Goal: Task Accomplishment & Management: Manage account settings

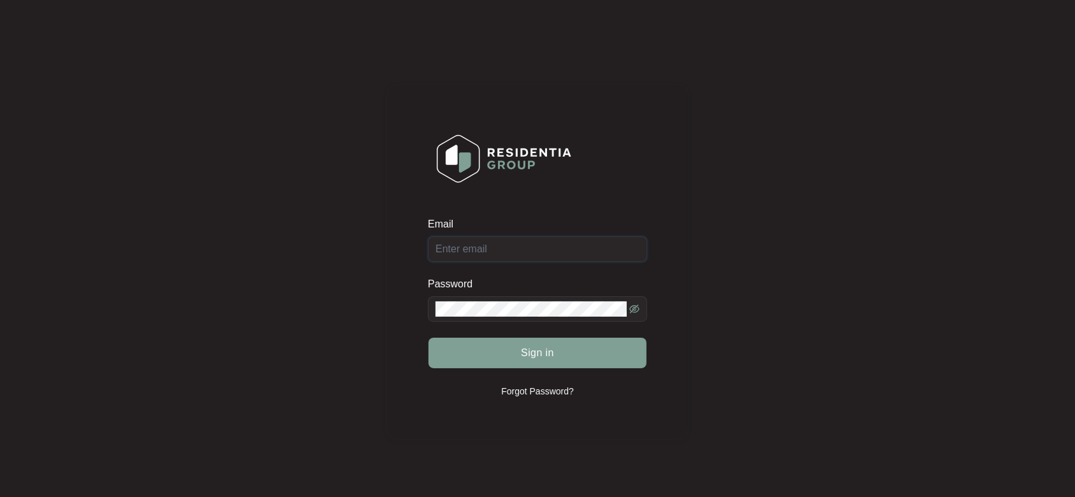
click at [471, 247] on input "Email" at bounding box center [537, 250] width 219 height 26
paste input "[EMAIL_ADDRESS][DOMAIN_NAME]"
type input "[EMAIL_ADDRESS][DOMAIN_NAME]"
click at [488, 289] on div "Password" at bounding box center [537, 286] width 219 height 19
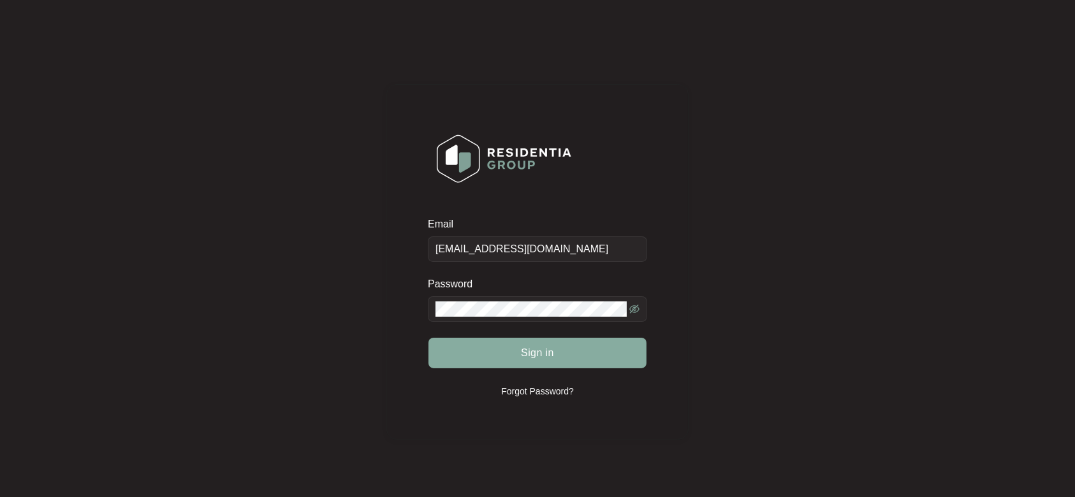
click at [536, 352] on span "Sign in" at bounding box center [537, 353] width 33 height 15
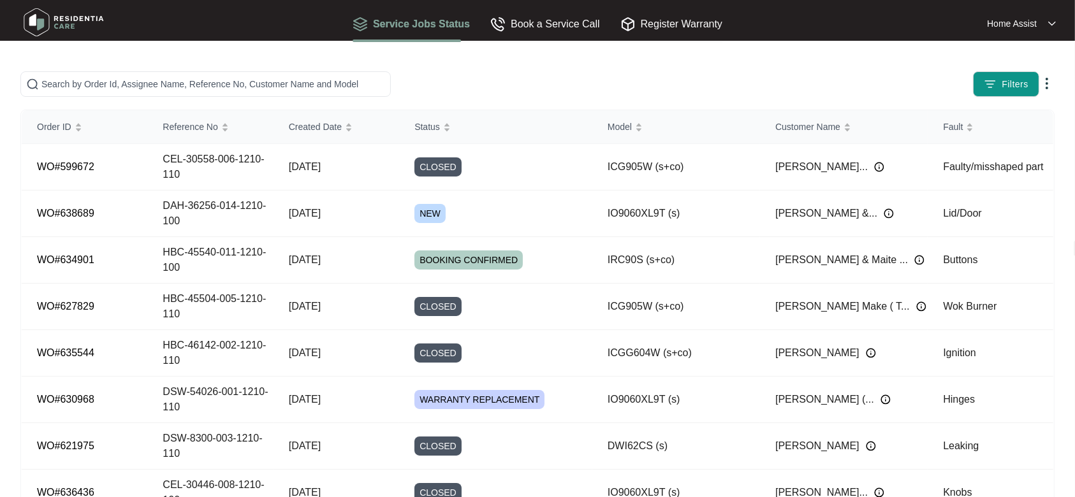
click at [780, 78] on div "Filters" at bounding box center [842, 84] width 425 height 26
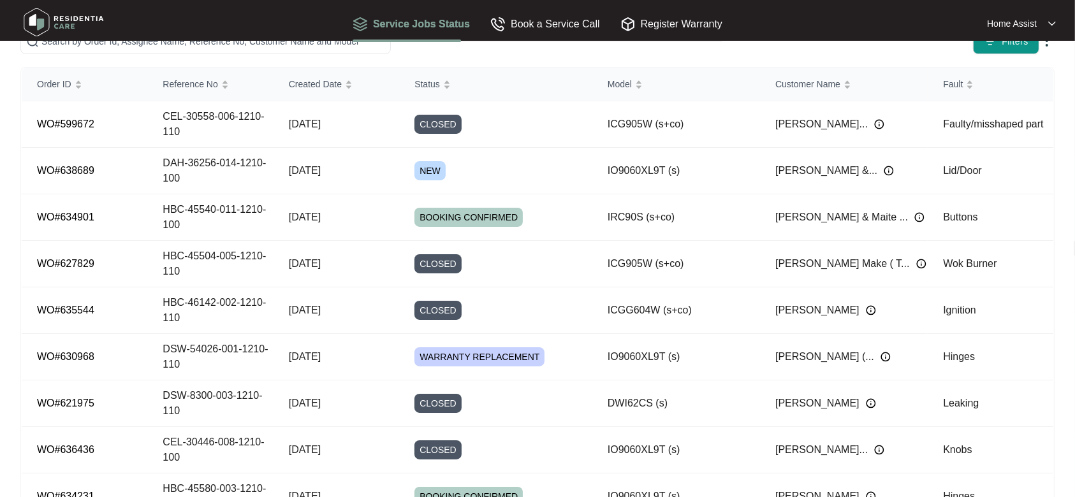
scroll to position [49, 0]
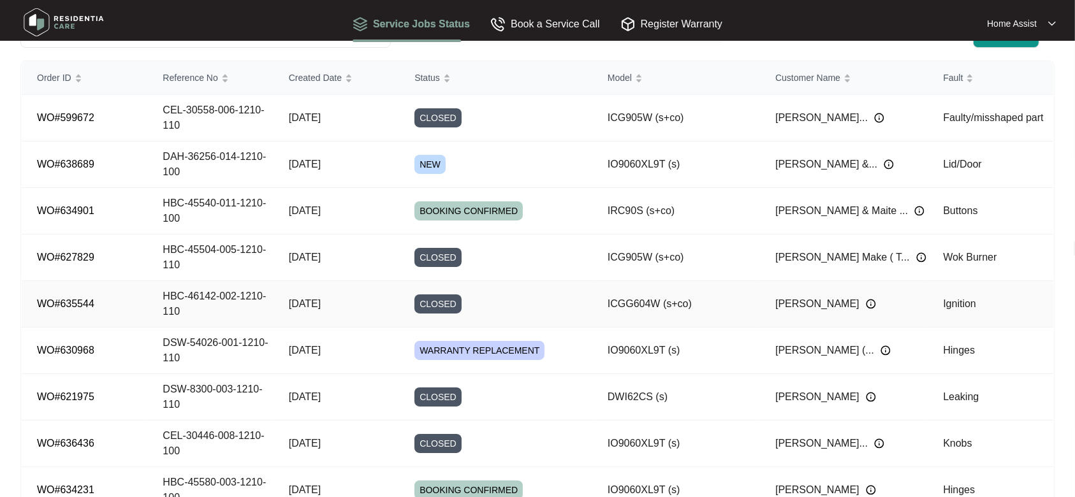
click at [349, 307] on td "[DATE]" at bounding box center [337, 304] width 126 height 47
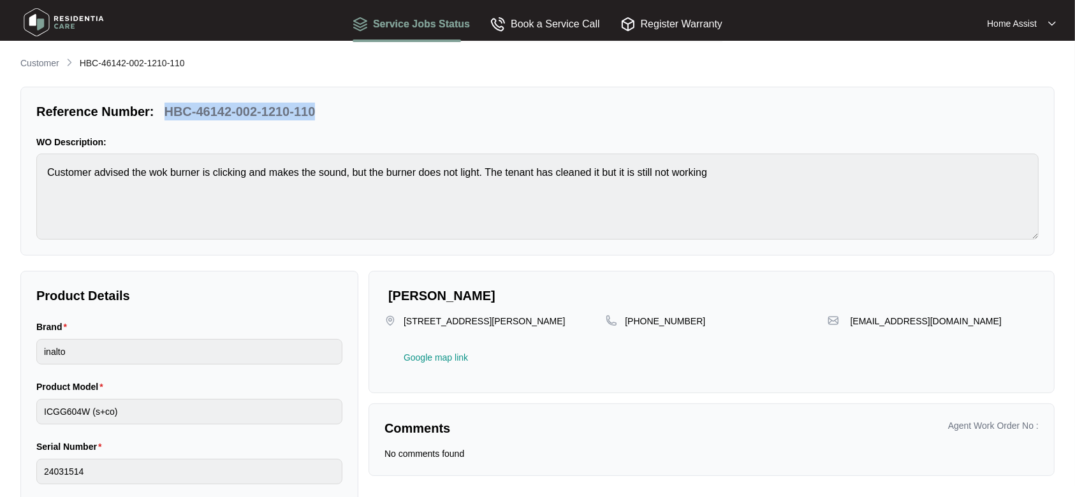
drag, startPoint x: 353, startPoint y: 114, endPoint x: 165, endPoint y: 109, distance: 187.5
click at [165, 109] on div "Reference Number: HBC-46142-002-1210-110" at bounding box center [537, 112] width 1012 height 18
copy p "HBC-46142-002-1210-110"
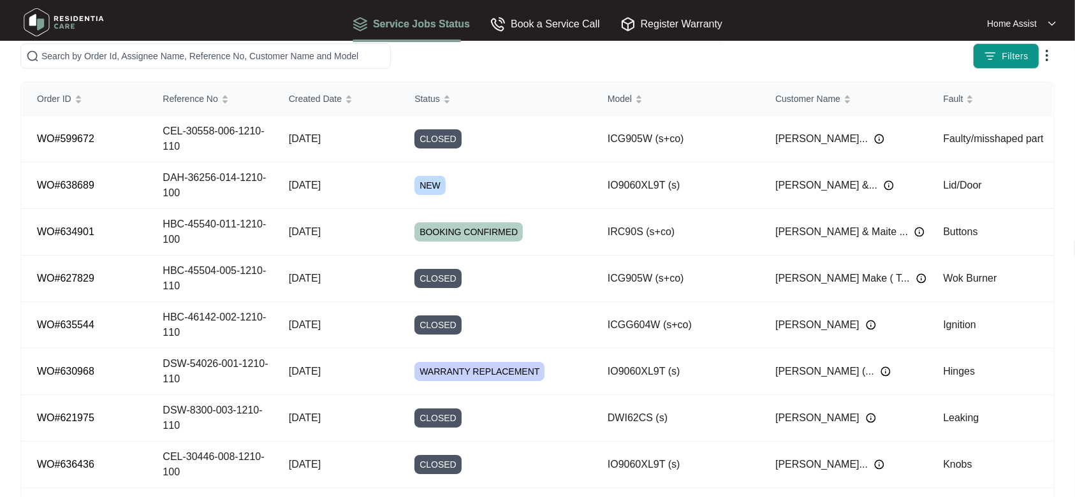
scroll to position [22, 0]
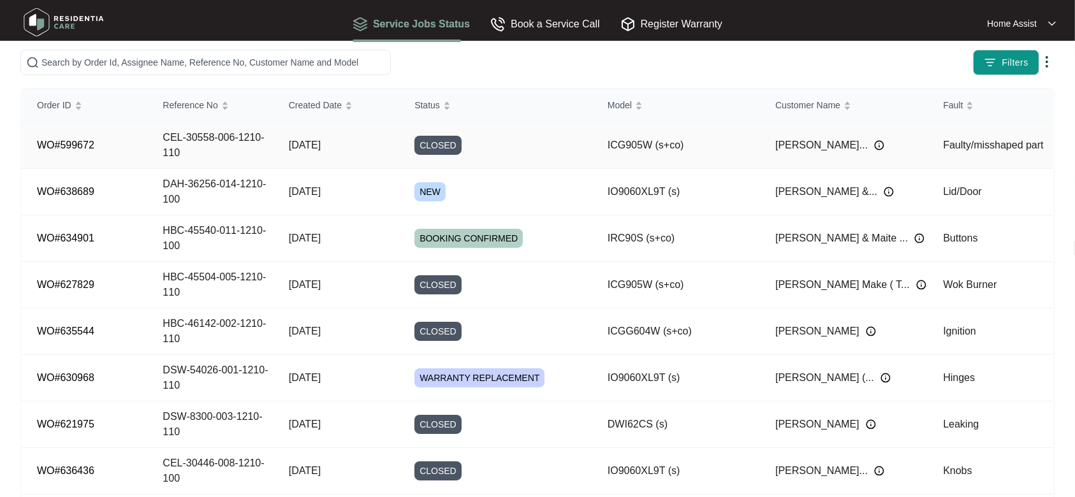
click at [542, 147] on div "CLOSED" at bounding box center [503, 145] width 178 height 19
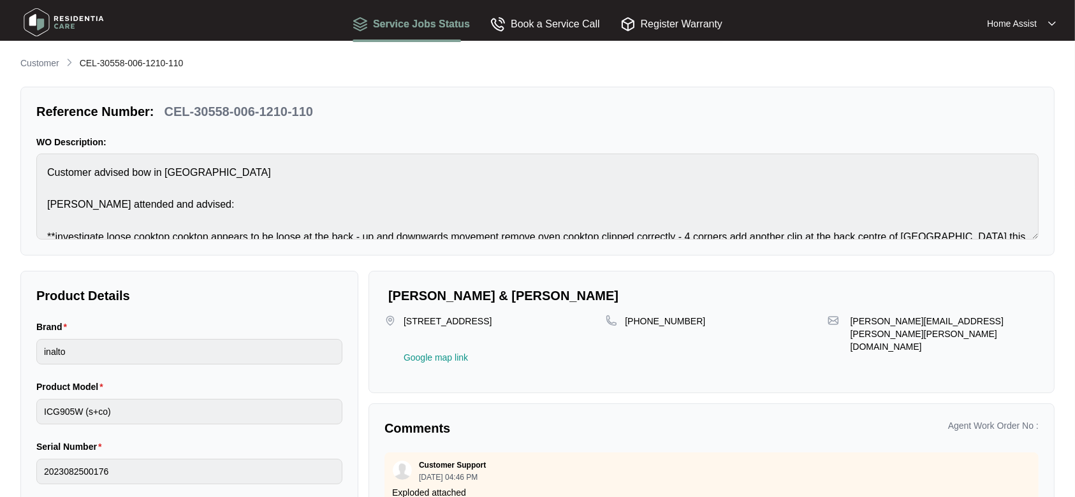
click at [307, 107] on p "CEL-30558-006-1210-110" at bounding box center [238, 112] width 149 height 18
drag, startPoint x: 314, startPoint y: 108, endPoint x: 167, endPoint y: 112, distance: 147.3
click at [167, 112] on div "CEL-30558-006-1210-110" at bounding box center [238, 112] width 159 height 18
copy p "CEL-30558-006-1210-110"
click at [58, 19] on img at bounding box center [63, 22] width 89 height 38
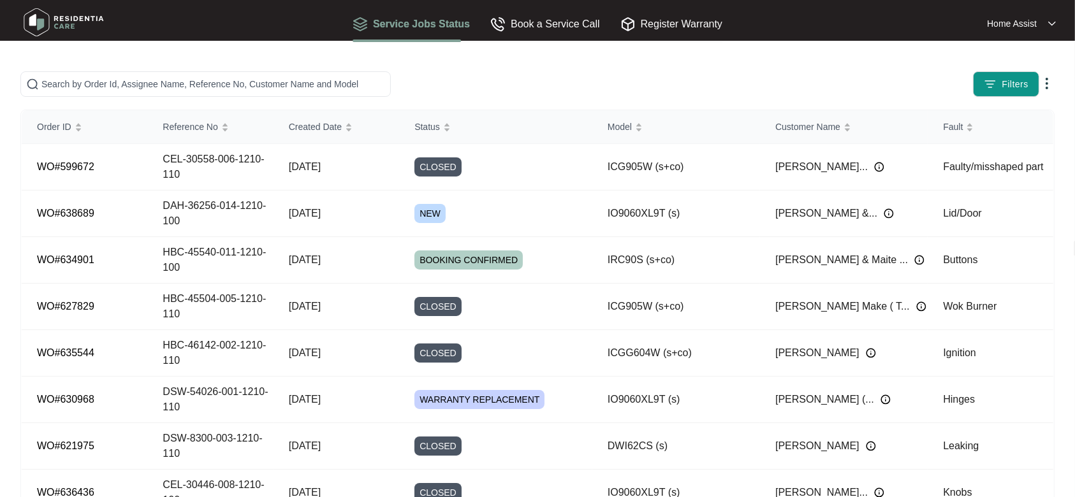
scroll to position [173, 0]
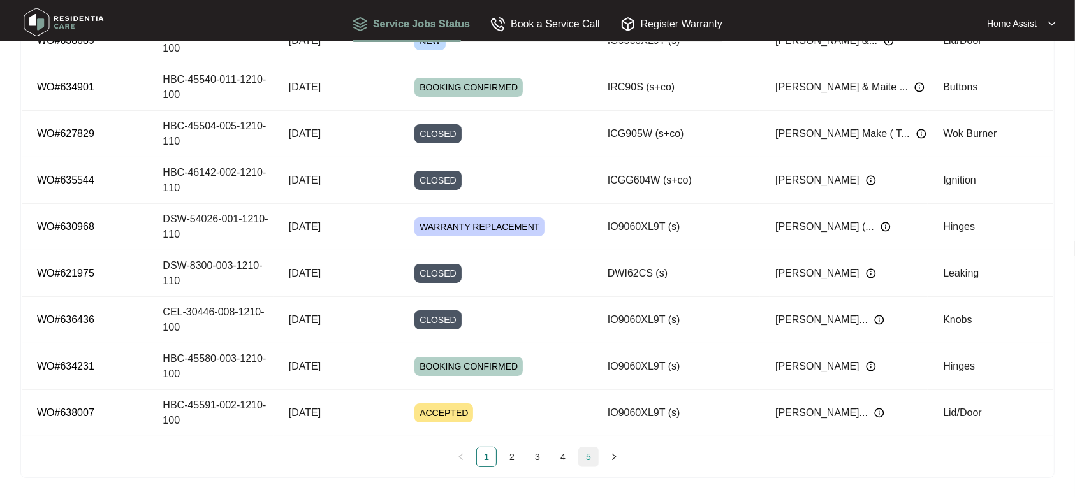
click at [592, 462] on link "5" at bounding box center [588, 457] width 19 height 19
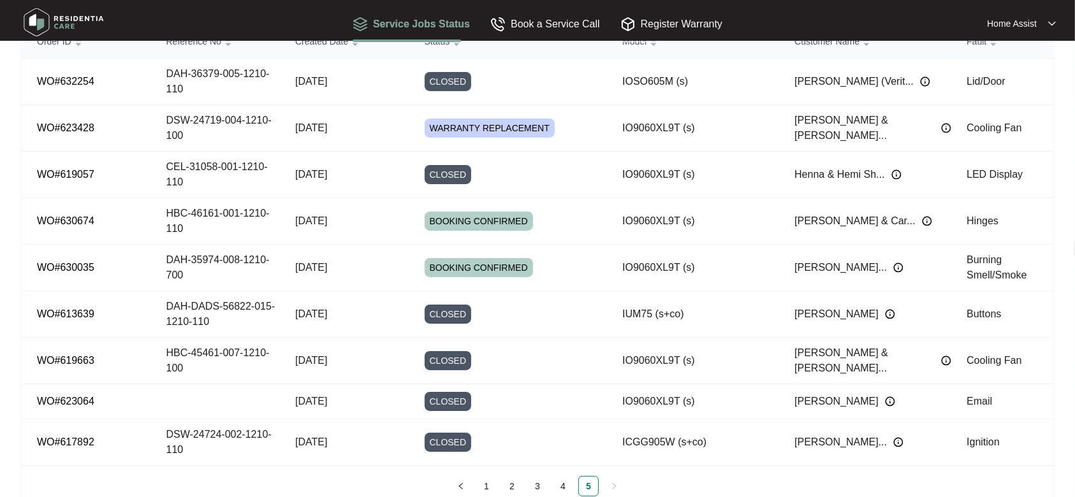
scroll to position [110, 0]
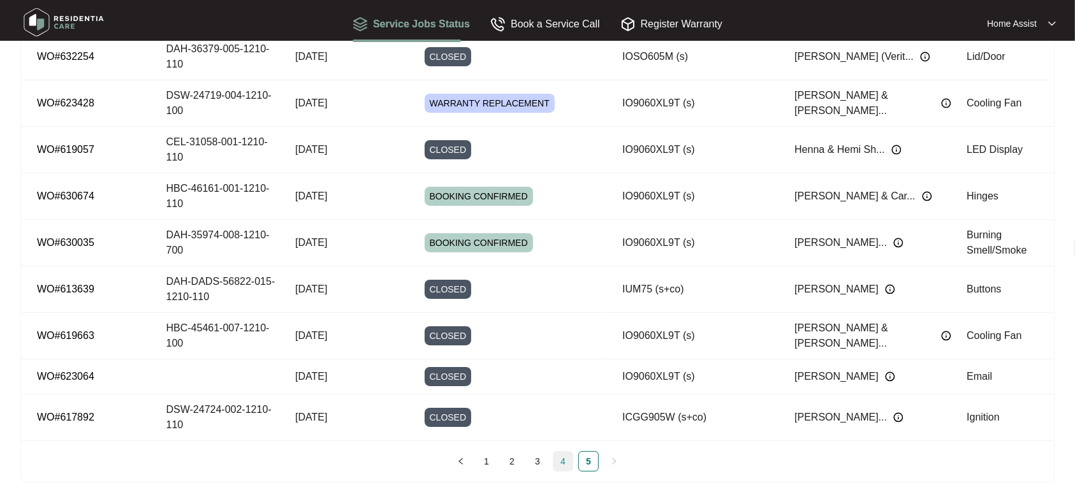
click at [558, 457] on link "4" at bounding box center [562, 461] width 19 height 19
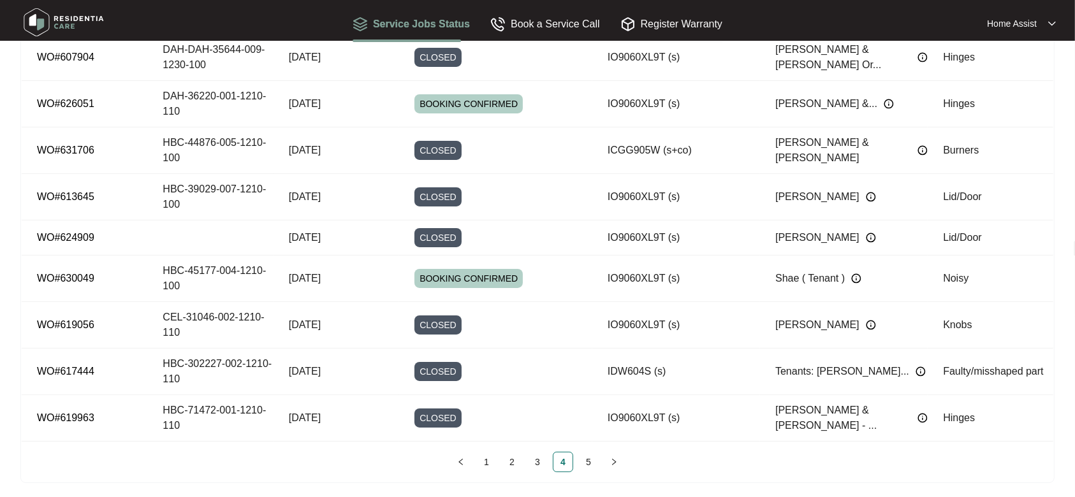
scroll to position [161, 0]
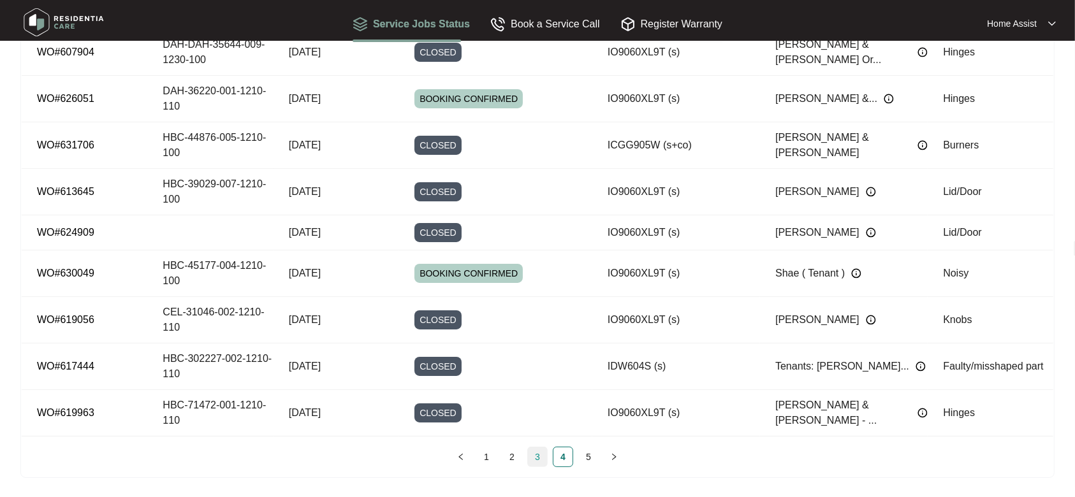
click at [534, 458] on link "3" at bounding box center [537, 457] width 19 height 19
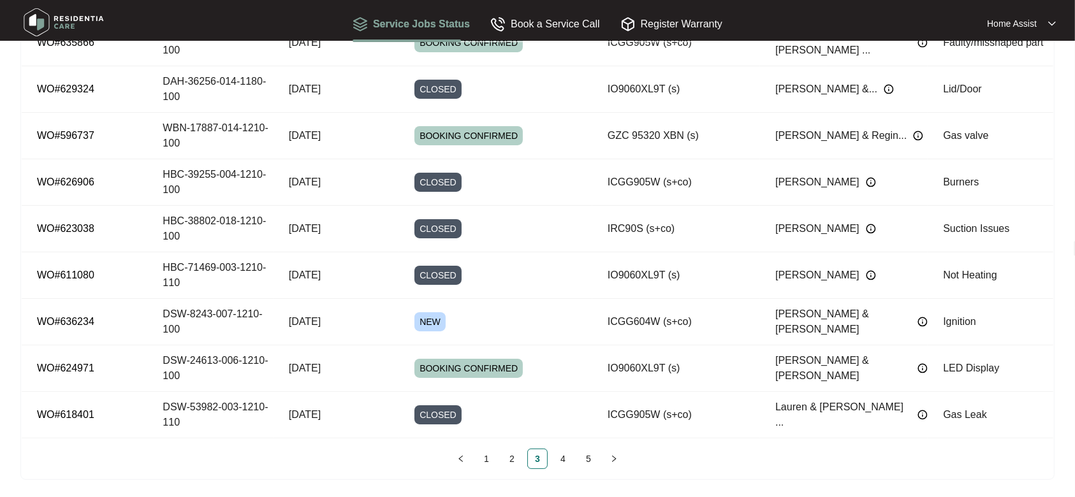
scroll to position [173, 0]
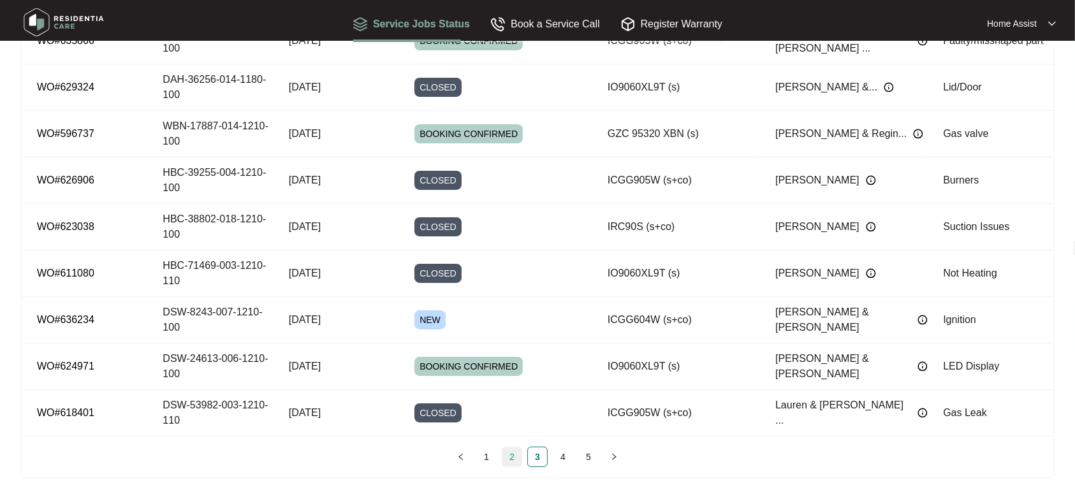
click at [514, 456] on link "2" at bounding box center [511, 457] width 19 height 19
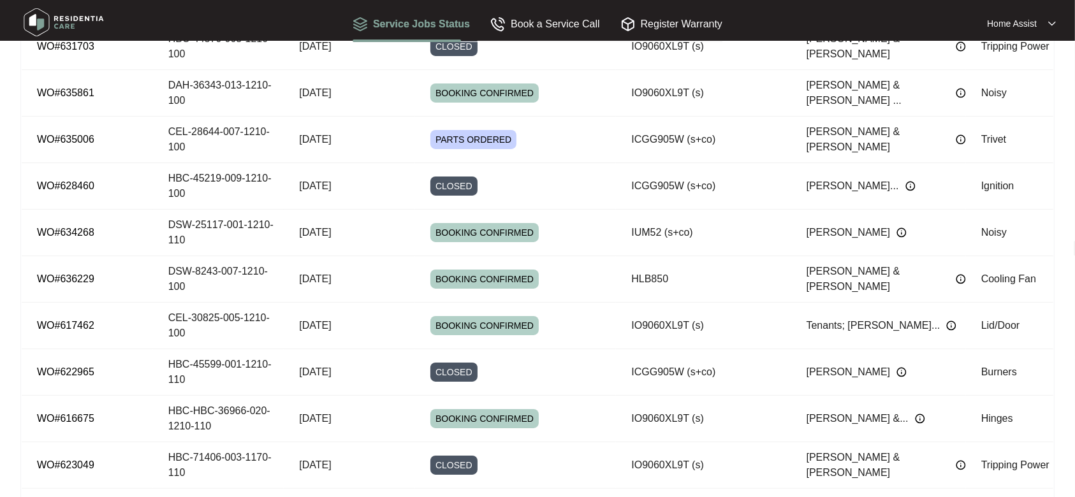
scroll to position [138, 0]
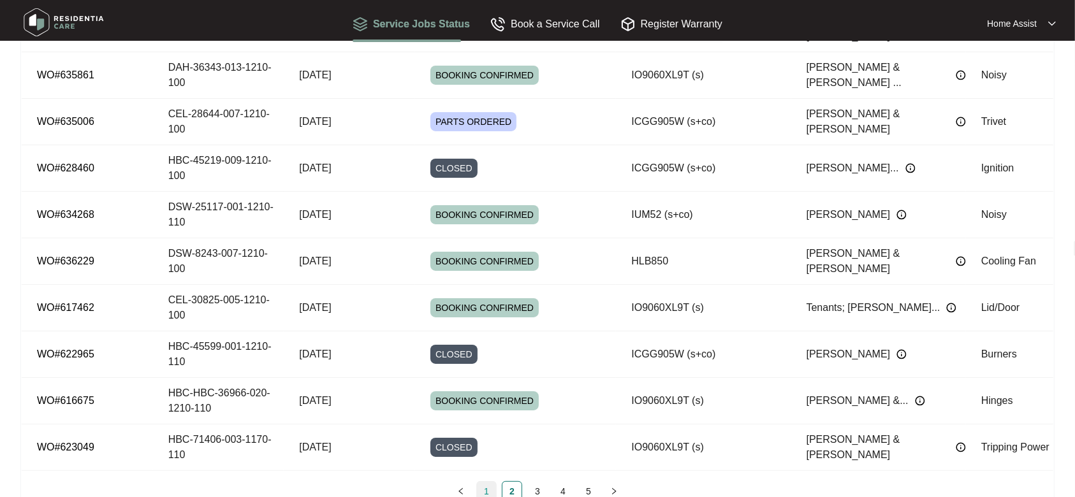
click at [490, 482] on link "1" at bounding box center [486, 491] width 19 height 19
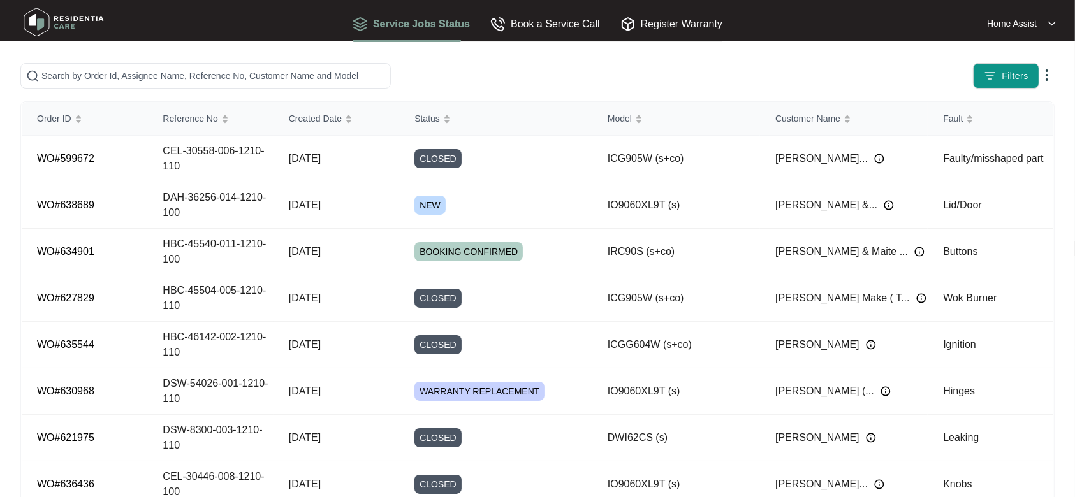
scroll to position [0, 0]
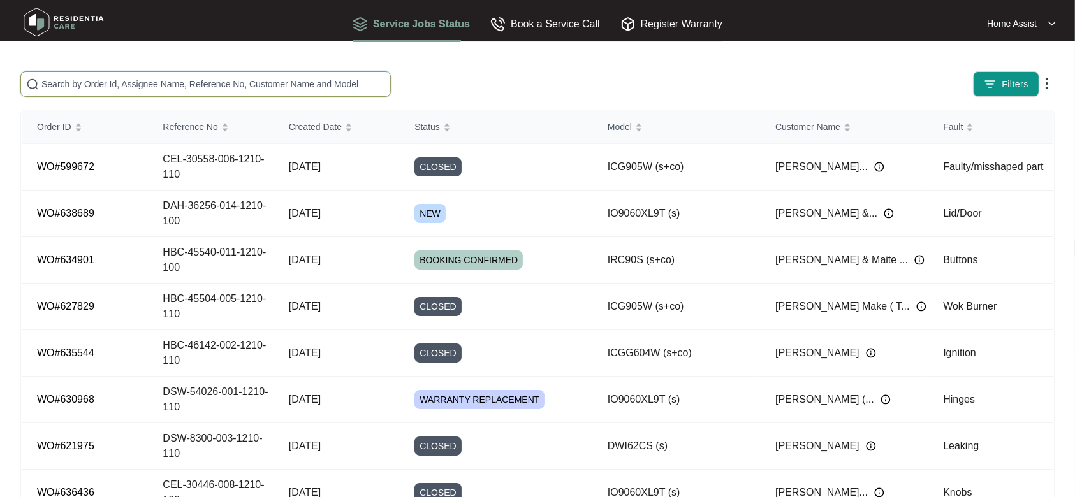
click at [288, 88] on input "text" at bounding box center [213, 84] width 344 height 14
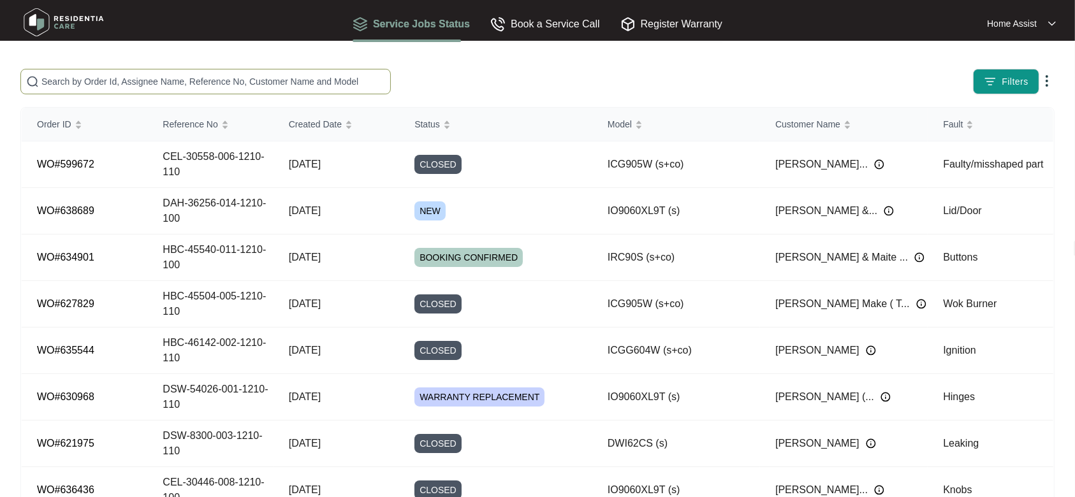
scroll to position [2, 0]
click at [874, 166] on img at bounding box center [879, 165] width 10 height 10
click at [816, 73] on div "Filters" at bounding box center [842, 82] width 425 height 26
click at [1011, 82] on span "Filters" at bounding box center [1015, 82] width 27 height 13
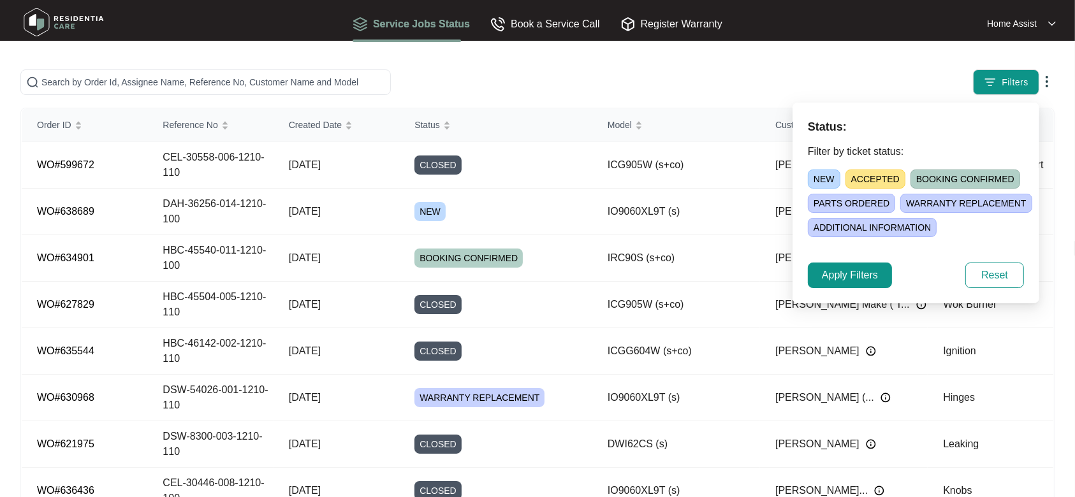
click at [819, 181] on span "NEW" at bounding box center [824, 179] width 33 height 19
click at [859, 283] on button "Apply Filters" at bounding box center [850, 276] width 84 height 26
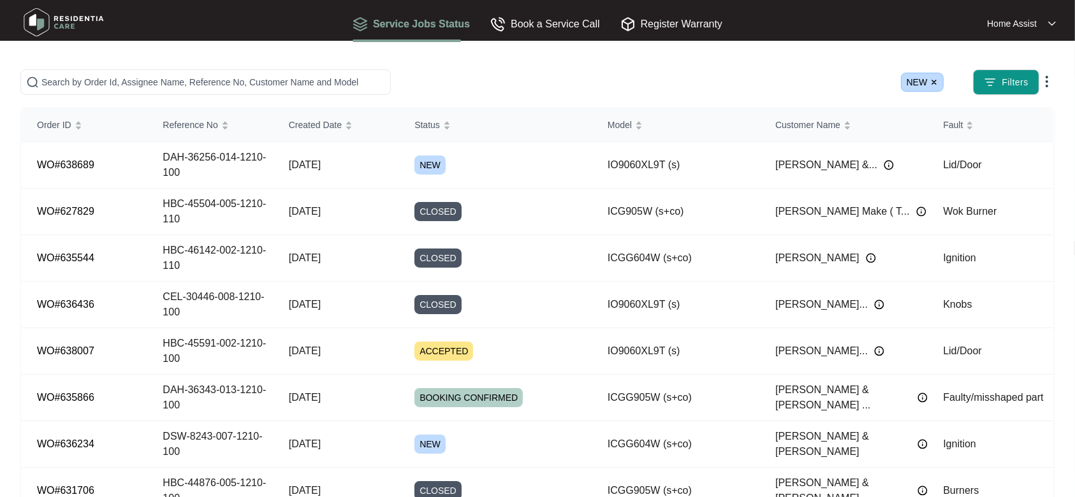
click at [937, 80] on img at bounding box center [934, 82] width 8 height 8
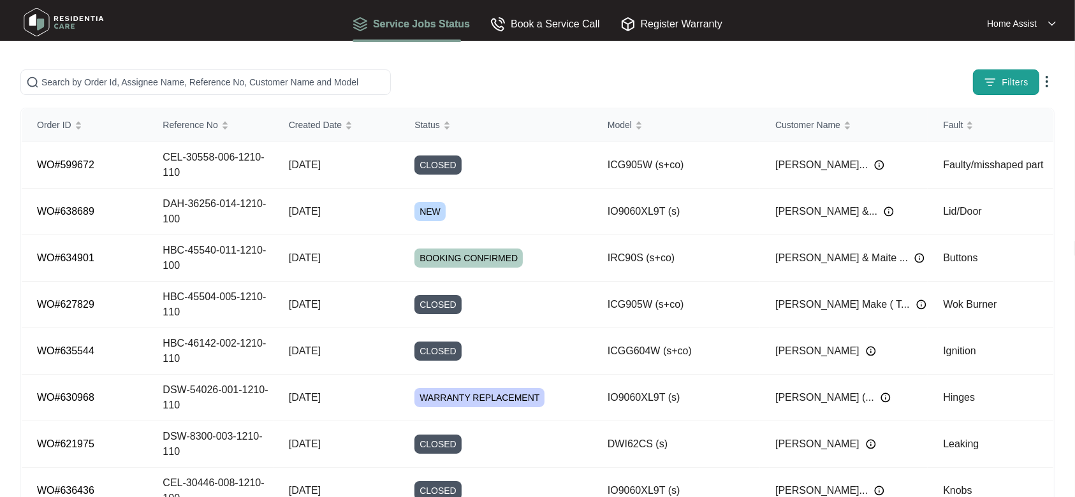
click at [1012, 85] on span "Filters" at bounding box center [1015, 82] width 27 height 13
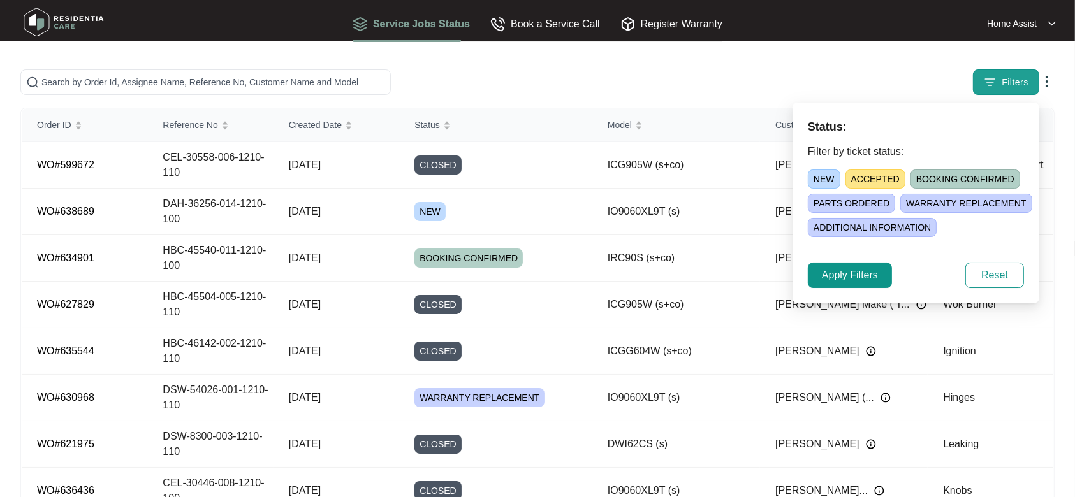
click at [1012, 85] on span "Filters" at bounding box center [1015, 82] width 27 height 13
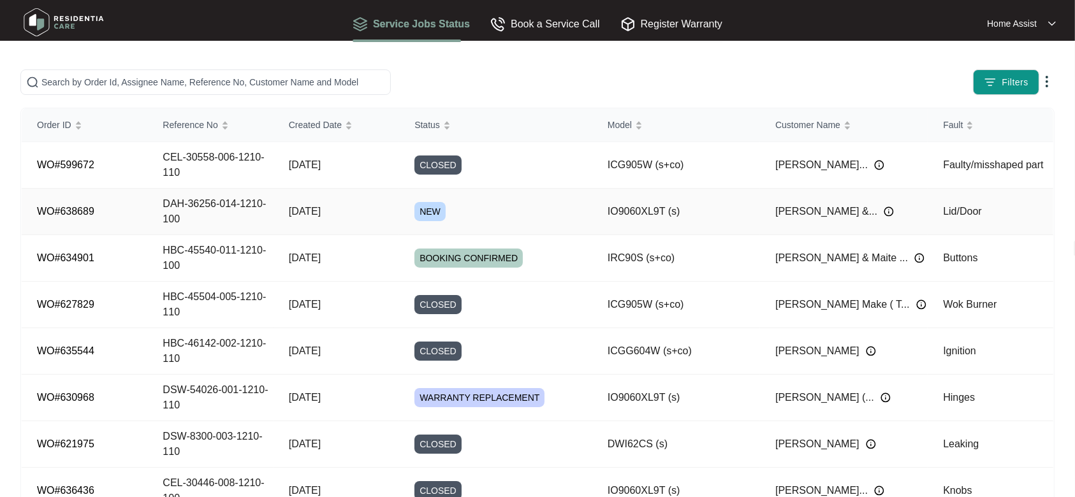
click at [394, 218] on td "[DATE]" at bounding box center [337, 212] width 126 height 47
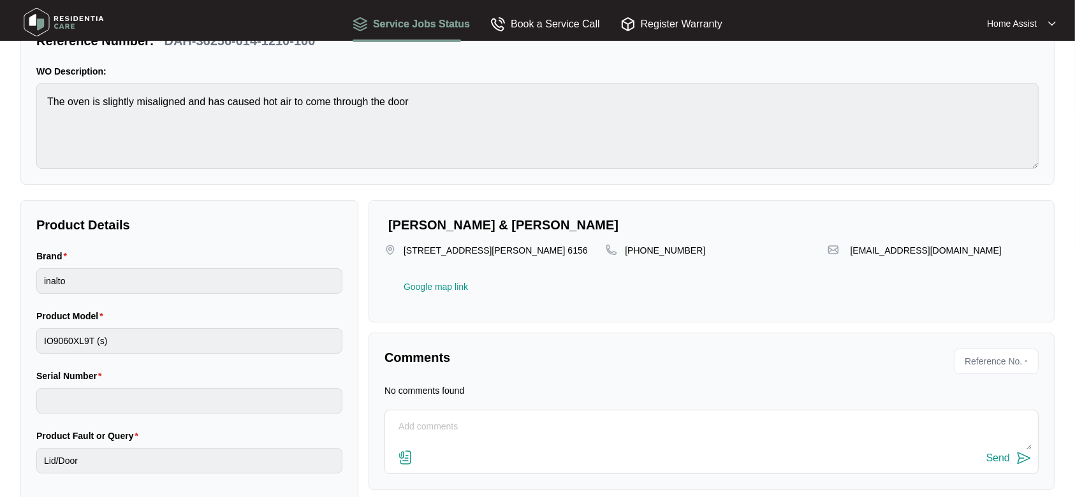
scroll to position [98, 0]
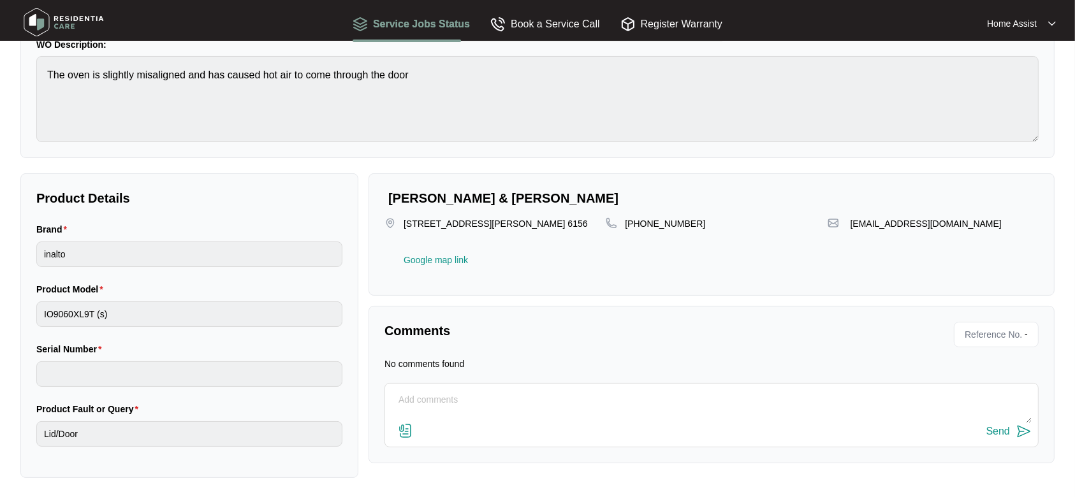
click at [555, 395] on textarea at bounding box center [711, 406] width 640 height 33
click at [989, 334] on span "Reference No." at bounding box center [991, 334] width 62 height 19
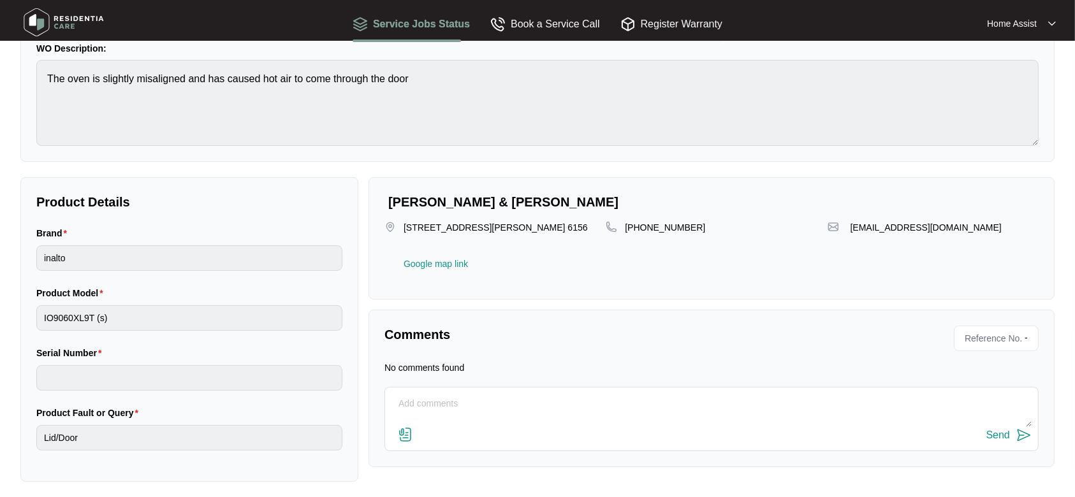
scroll to position [88, 0]
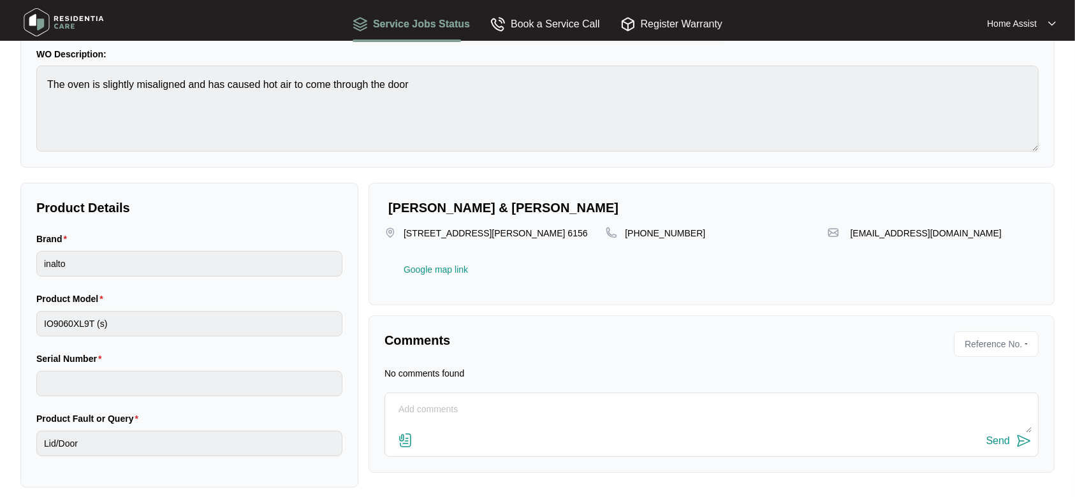
click at [1009, 344] on span "Reference No." at bounding box center [991, 344] width 62 height 19
click at [1032, 340] on p "-" at bounding box center [1029, 344] width 8 height 19
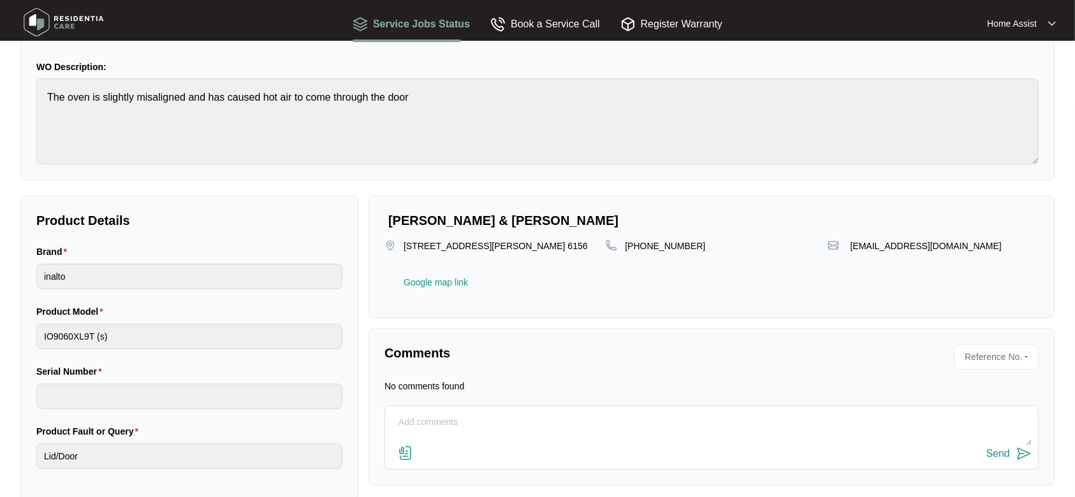
scroll to position [80, 0]
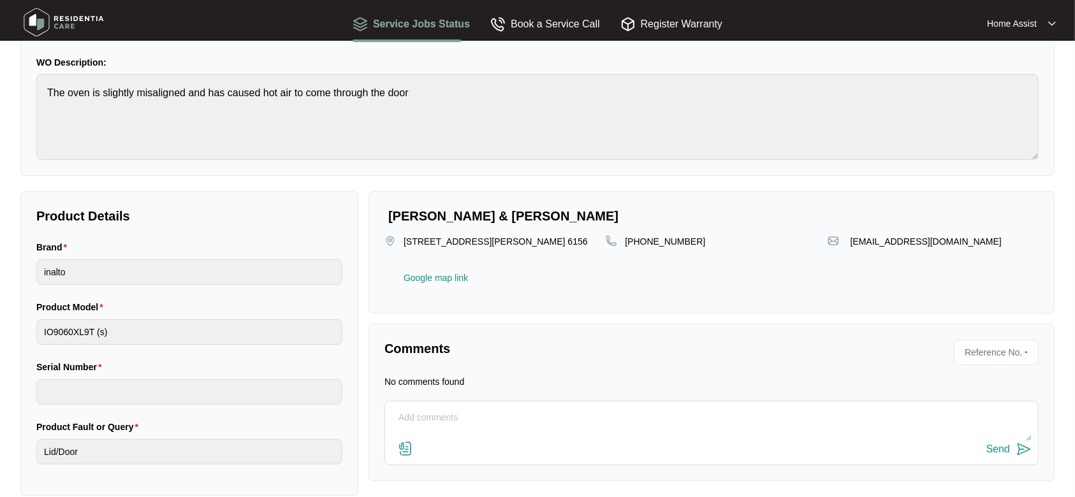
click at [65, 30] on img at bounding box center [63, 22] width 89 height 38
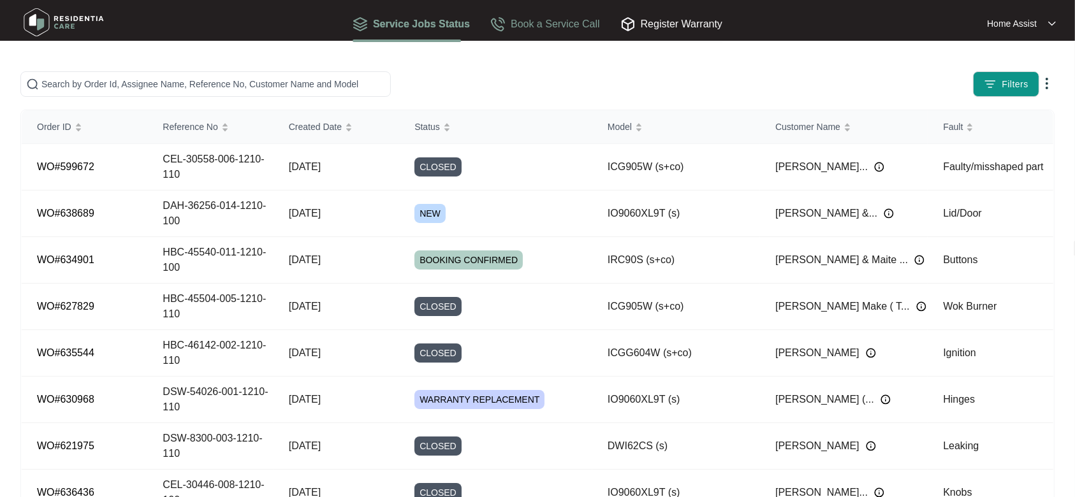
click at [537, 24] on div "Book a Service Call" at bounding box center [545, 24] width 110 height 16
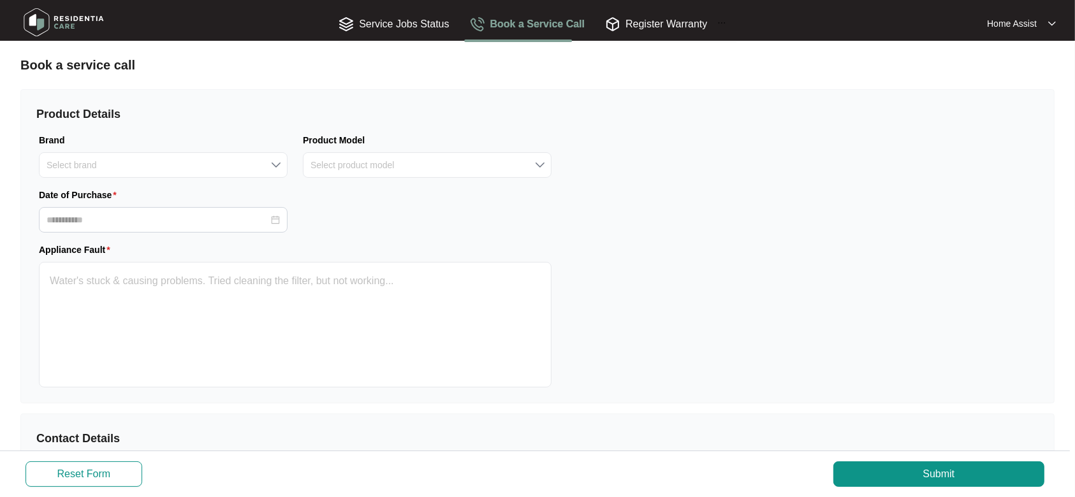
click at [796, 194] on div "Product Details Brand Select brand Product Model Select product model Date of P…" at bounding box center [537, 246] width 1034 height 314
click at [666, 30] on div "Register Warranty" at bounding box center [656, 24] width 102 height 16
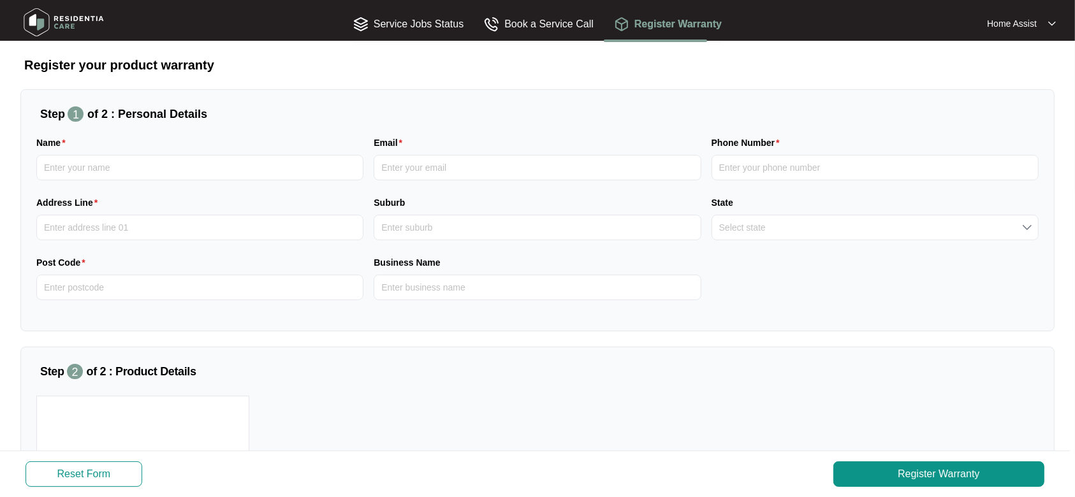
click at [685, 382] on div "Step 2 of 2 : Product Details" at bounding box center [537, 379] width 1002 height 33
click at [522, 28] on div "Book a Service Call" at bounding box center [539, 24] width 110 height 16
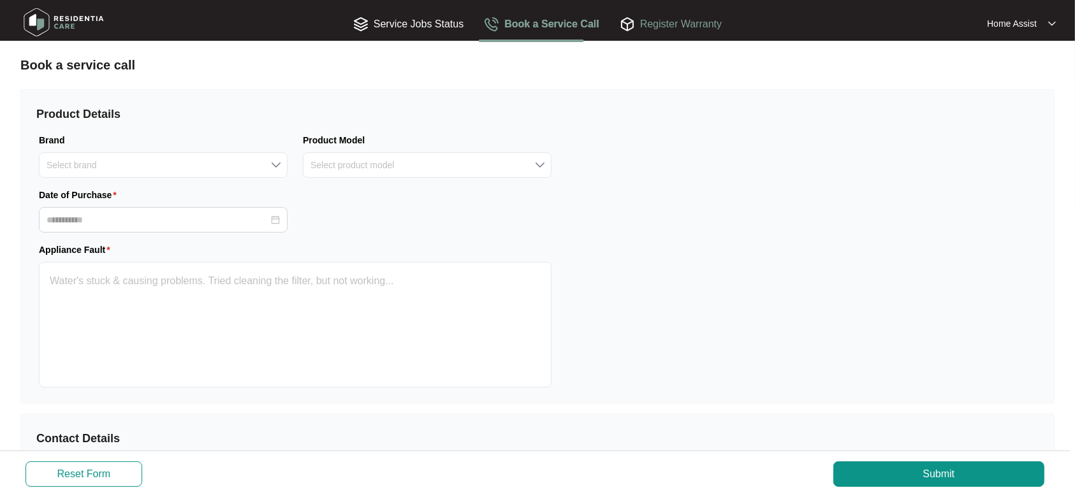
click at [656, 36] on div "Register Warranty" at bounding box center [671, 23] width 102 height 37
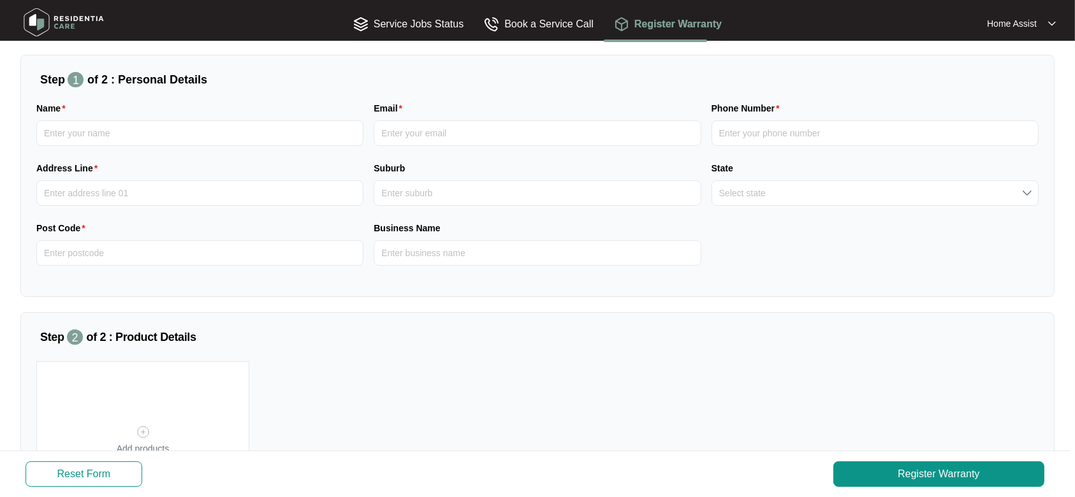
scroll to position [33, 0]
click at [78, 40] on img at bounding box center [63, 22] width 89 height 38
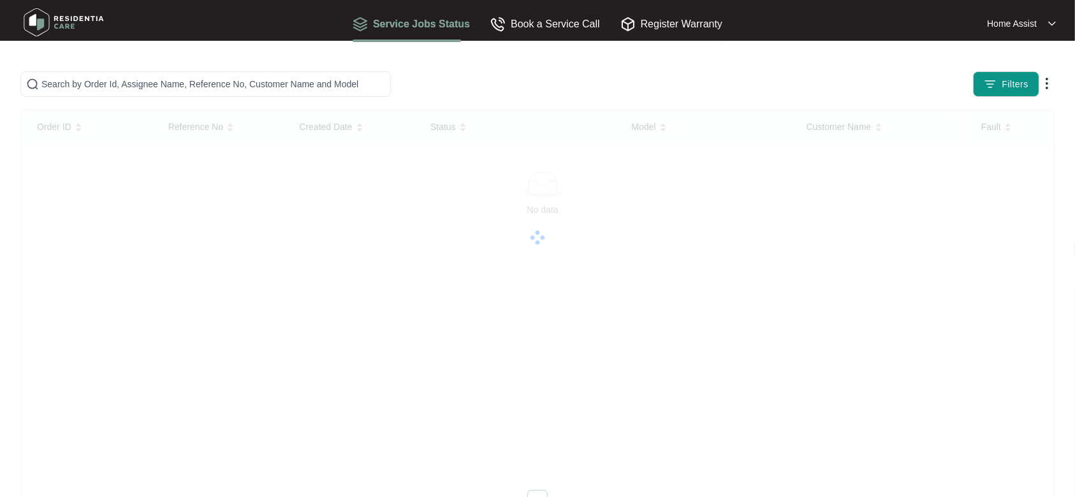
click at [70, 32] on img at bounding box center [63, 22] width 89 height 38
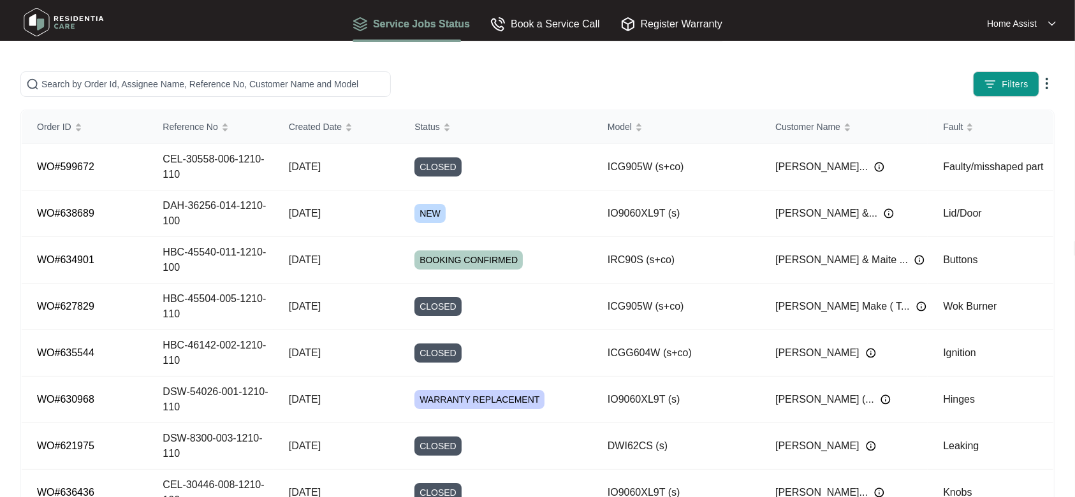
click at [1044, 83] on img at bounding box center [1046, 83] width 15 height 15
